Goal: Transaction & Acquisition: Purchase product/service

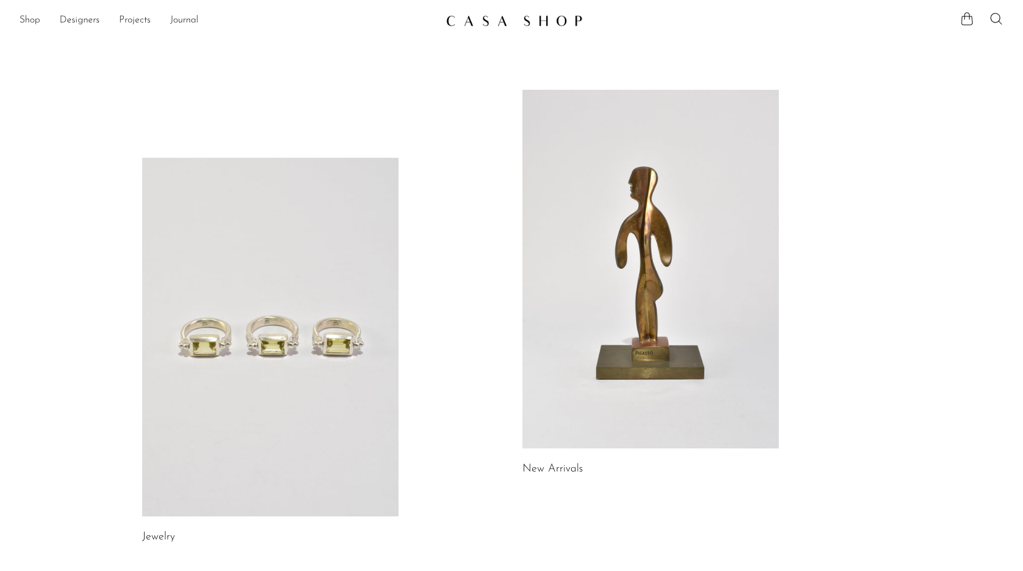
click at [554, 214] on link at bounding box center [650, 269] width 256 height 359
click at [26, 21] on link "Shop" at bounding box center [29, 21] width 21 height 16
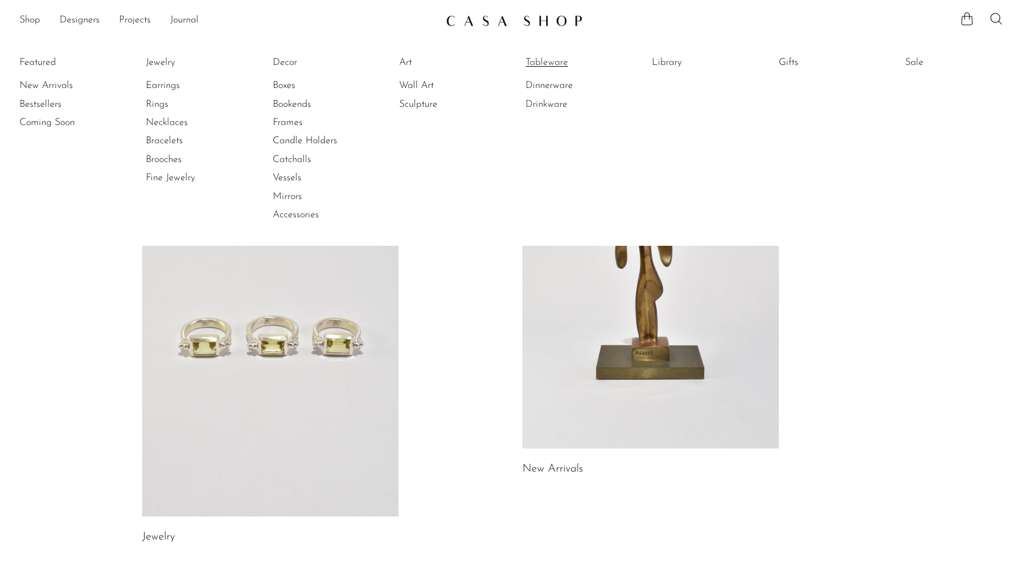
click at [549, 58] on link "Tableware" at bounding box center [570, 62] width 91 height 13
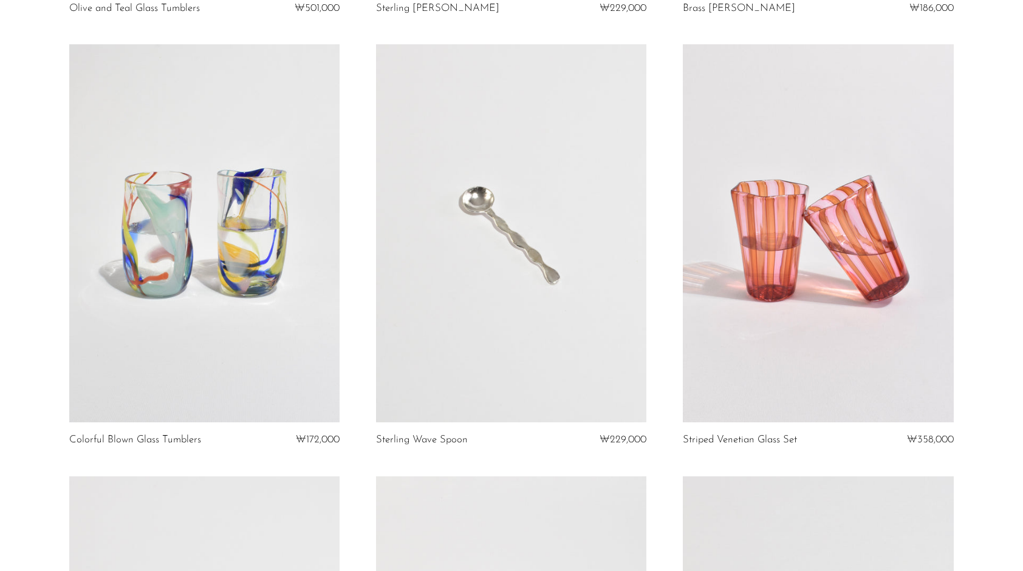
scroll to position [1168, 0]
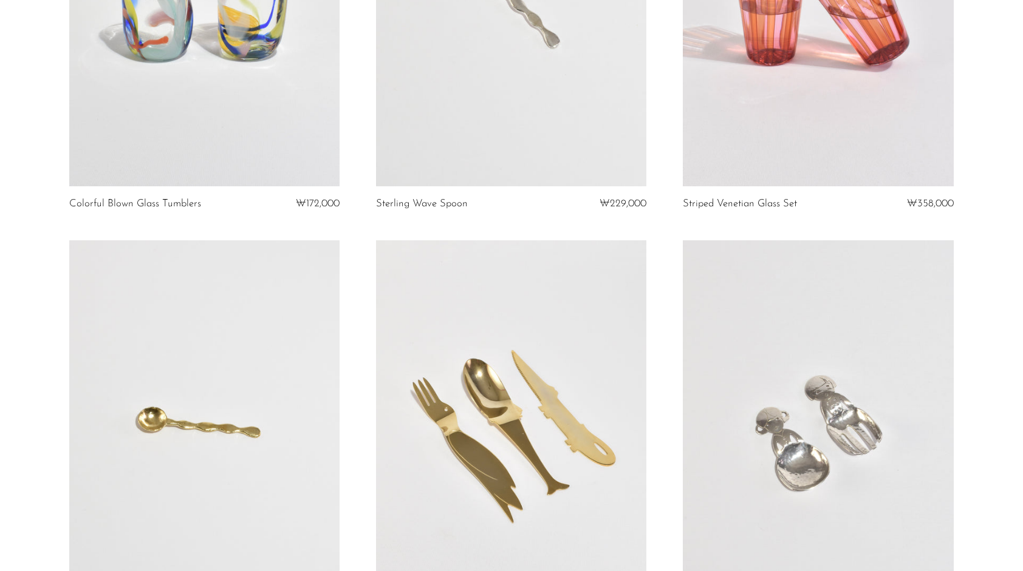
drag, startPoint x: 1006, startPoint y: 204, endPoint x: 984, endPoint y: 88, distance: 118.0
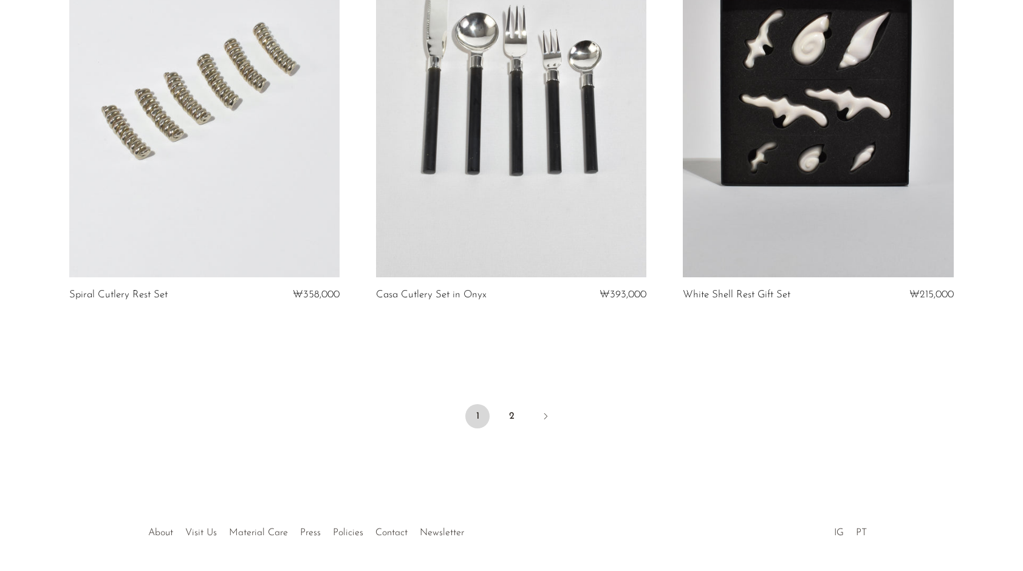
scroll to position [5009, 0]
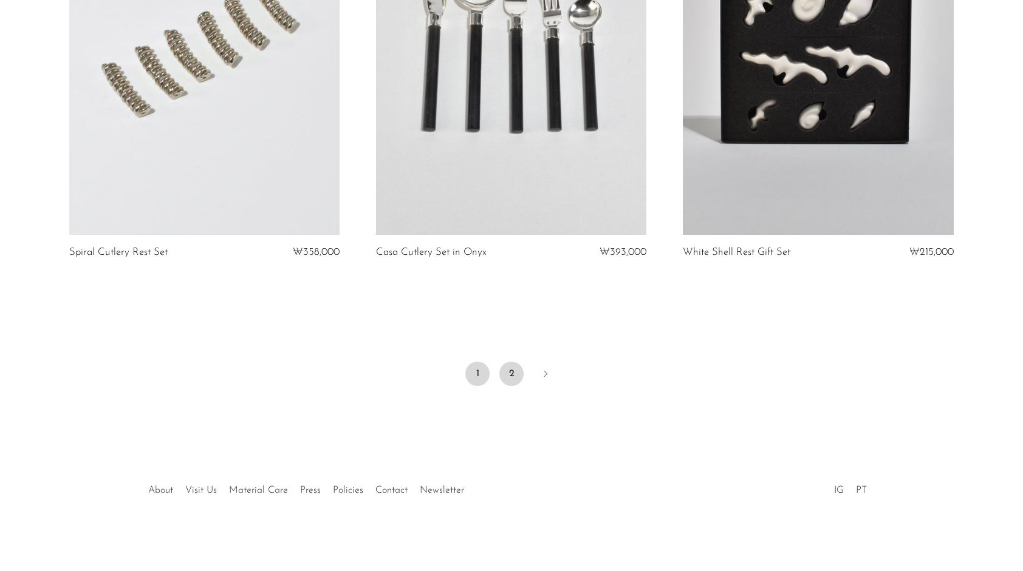
click at [499, 374] on link "2" at bounding box center [511, 374] width 24 height 24
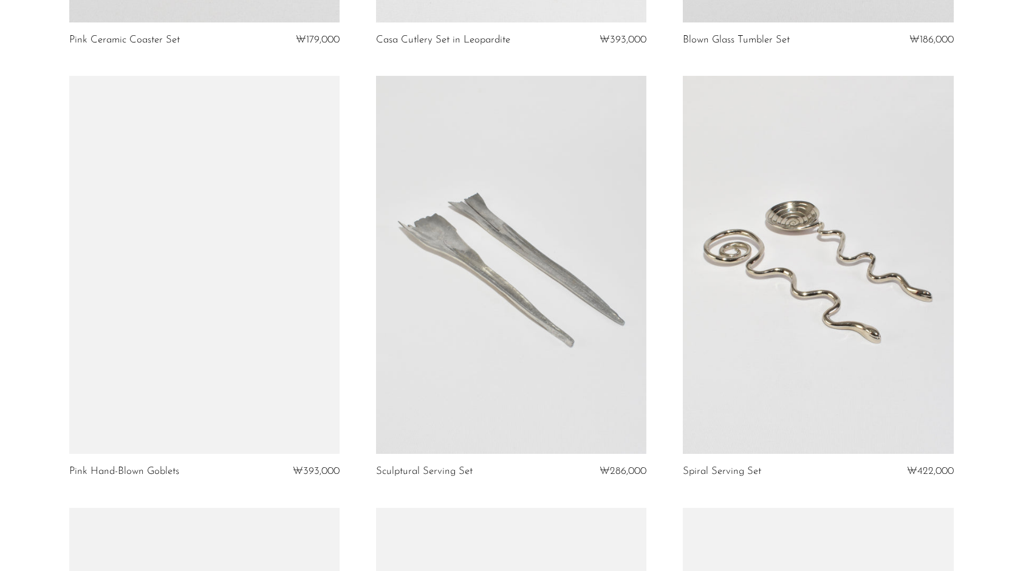
scroll to position [911, 0]
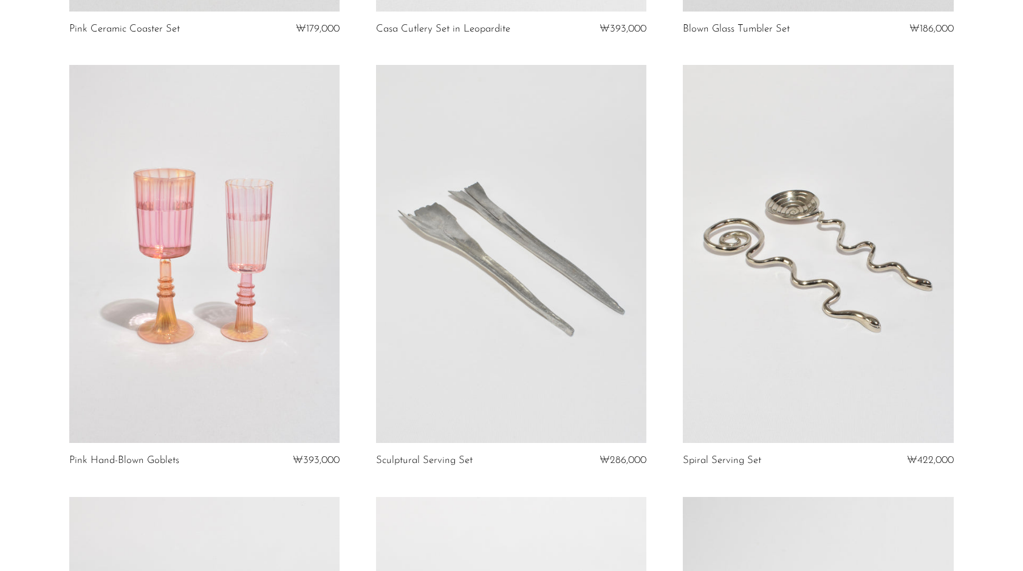
click at [207, 285] on link at bounding box center [204, 254] width 270 height 378
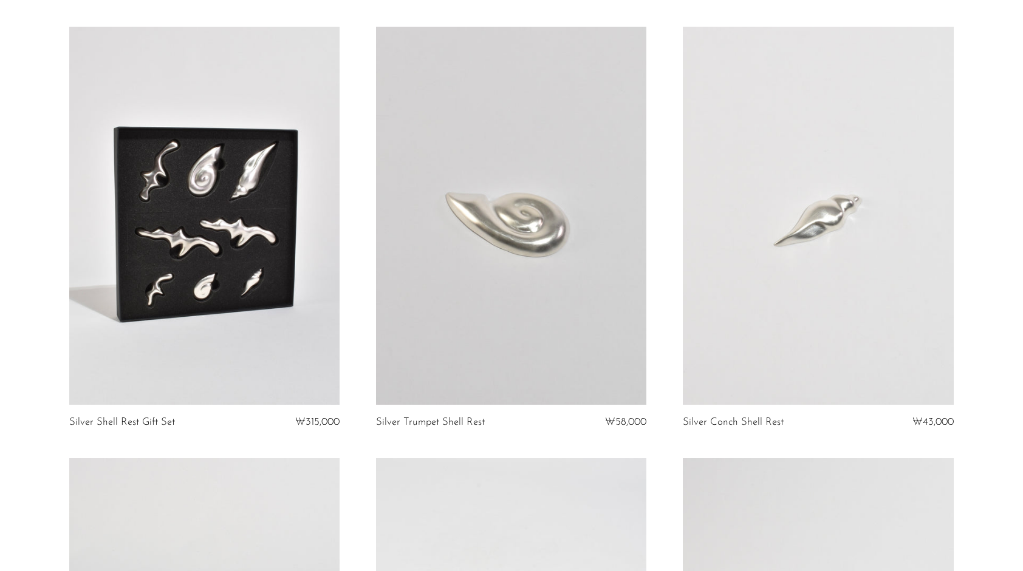
scroll to position [0, 0]
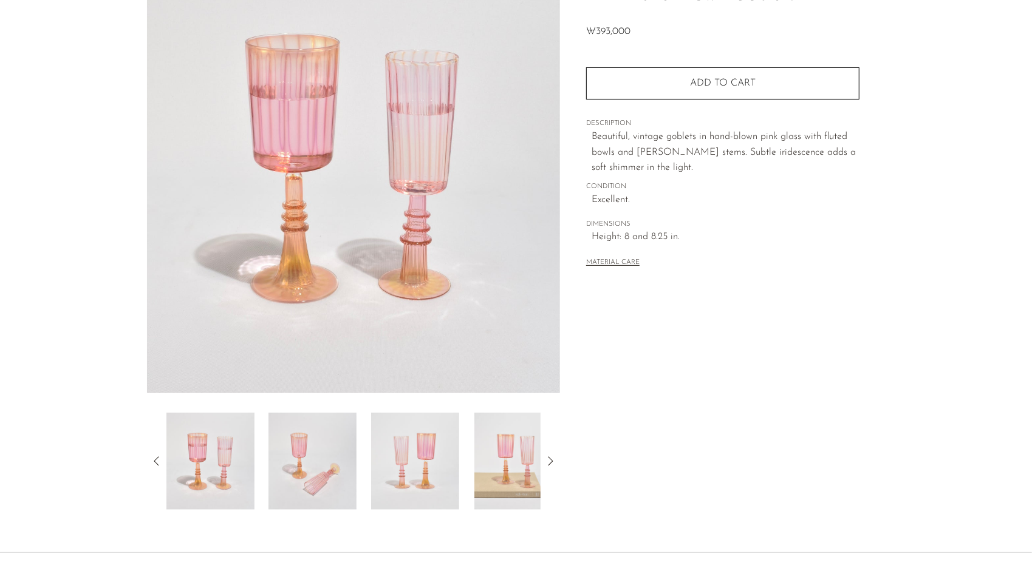
scroll to position [121, 0]
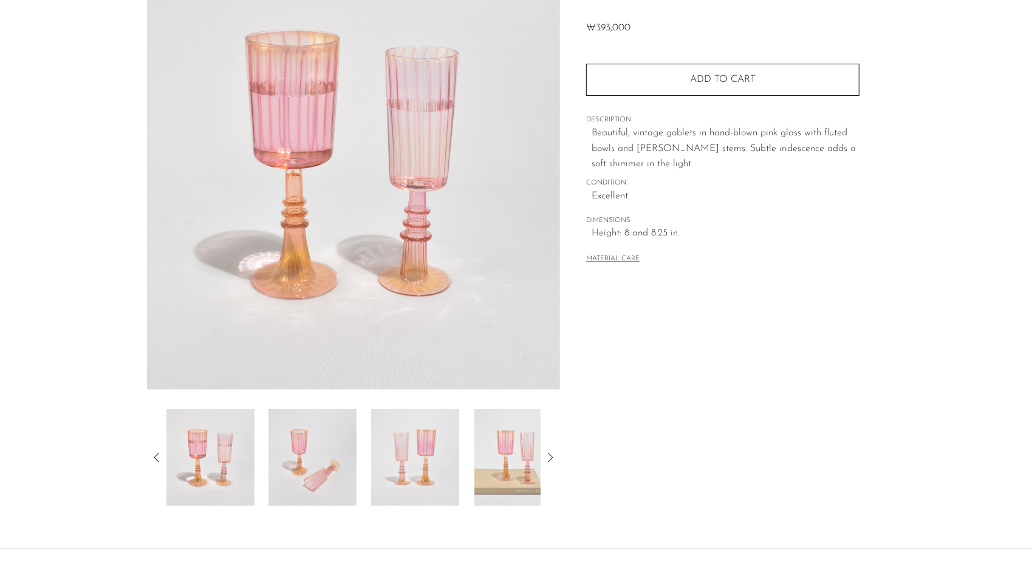
click at [551, 455] on icon at bounding box center [550, 458] width 15 height 15
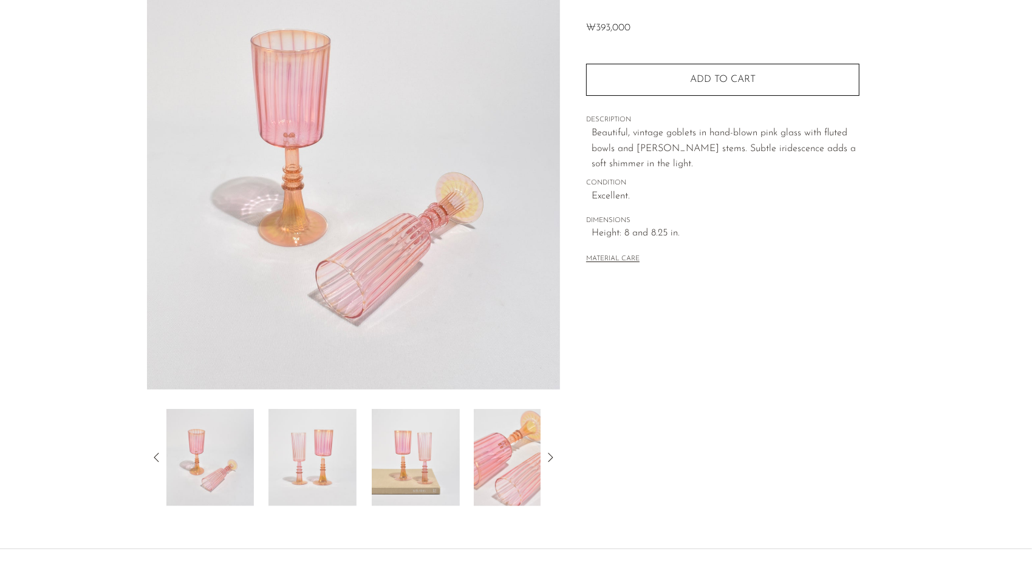
click at [551, 455] on icon at bounding box center [550, 458] width 15 height 15
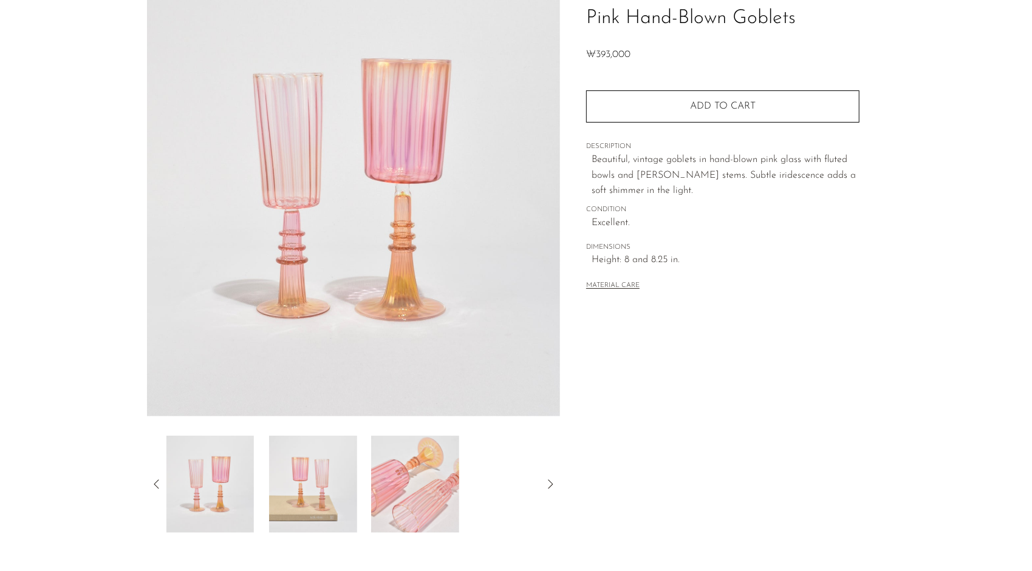
scroll to position [0, 0]
